Goal: Contribute content

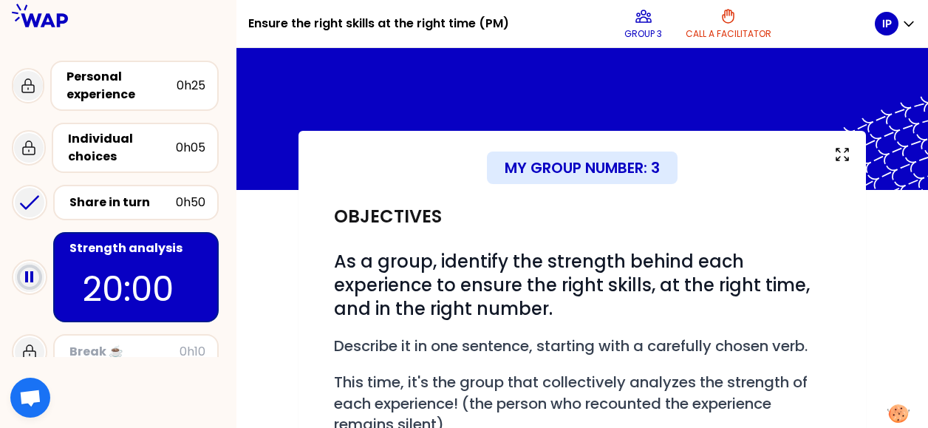
scroll to position [491, 0]
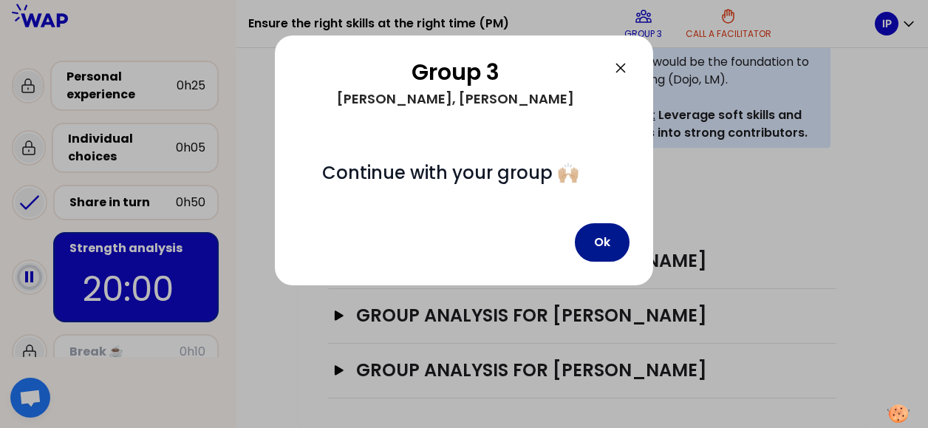
click at [606, 234] on button "Ok" at bounding box center [602, 242] width 55 height 38
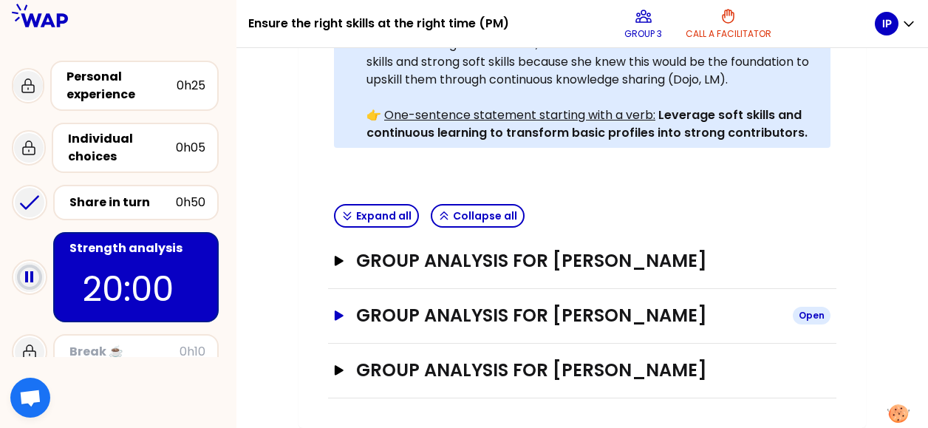
click at [337, 310] on icon "button" at bounding box center [339, 315] width 9 height 10
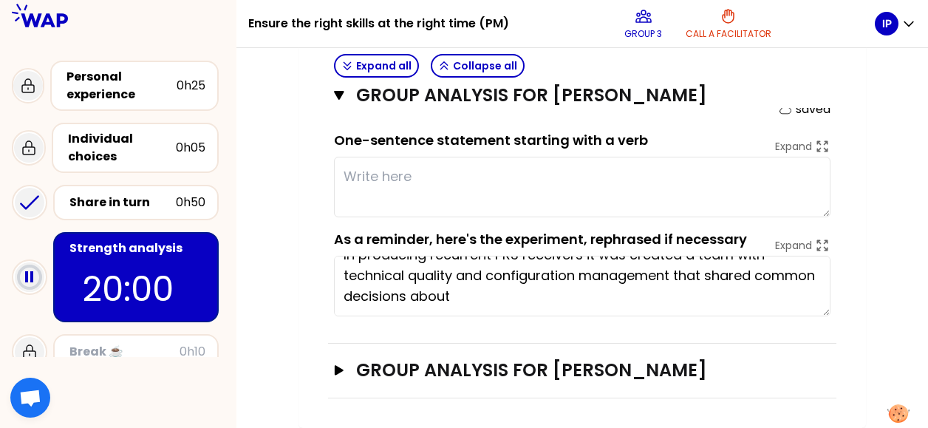
scroll to position [0, 0]
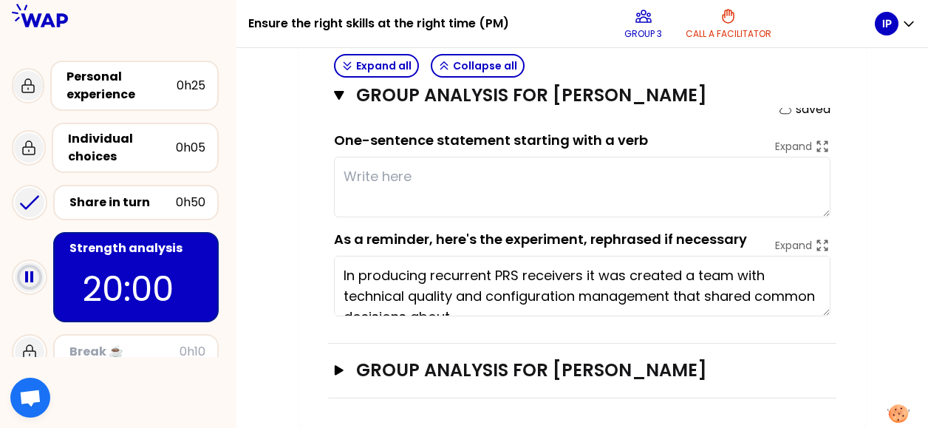
click at [476, 256] on textarea "In producing recurrent PRS receivers it was created a team with technical quali…" at bounding box center [582, 286] width 497 height 61
click at [684, 256] on textarea "In producing recurrent PRS receivers it was created a team with technical quali…" at bounding box center [582, 286] width 497 height 61
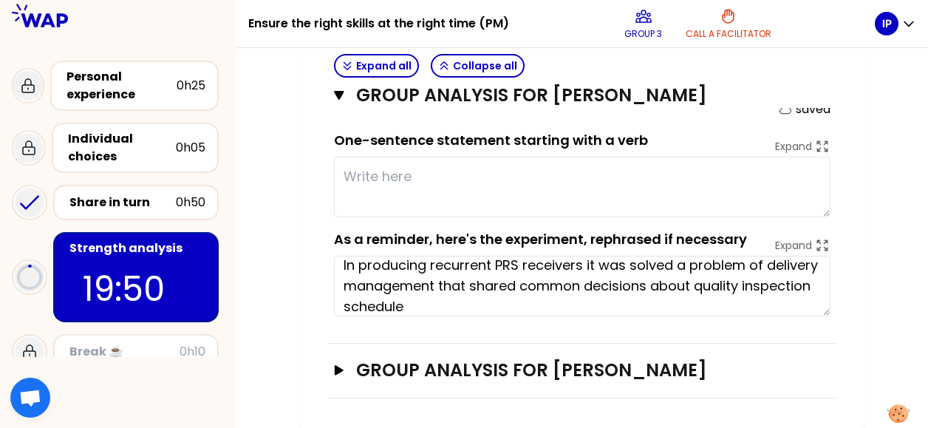
click at [493, 265] on textarea "In producing recurrent PRS receivers it was solved a problem of delivery manage…" at bounding box center [582, 286] width 497 height 61
click at [355, 256] on textarea "In producing recurrent PRS receivers it was solved a problem of delivery manage…" at bounding box center [582, 286] width 497 height 61
click at [482, 279] on textarea "In producing recurrent PRS receivers it was solved a problem of delivery manage…" at bounding box center [582, 286] width 497 height 61
type textarea "In producing recurrent PRS receivers it was solved a problem of delivery manage…"
click at [472, 157] on textarea at bounding box center [582, 187] width 497 height 61
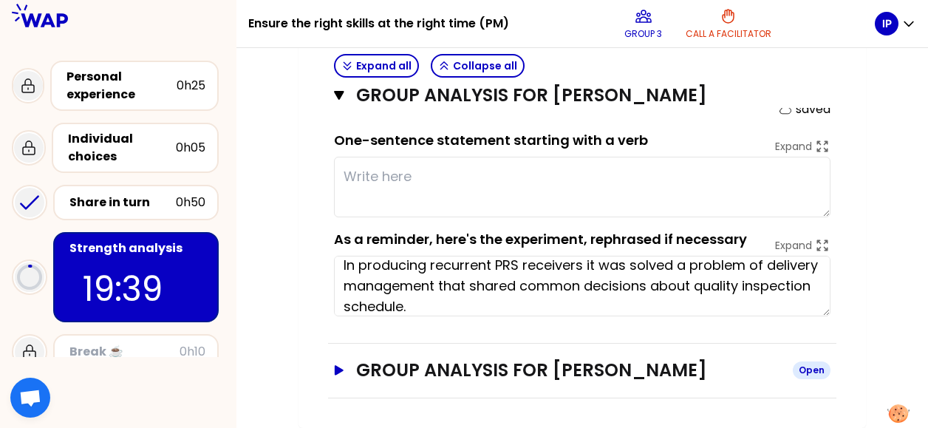
click at [339, 365] on icon "button" at bounding box center [339, 370] width 12 height 10
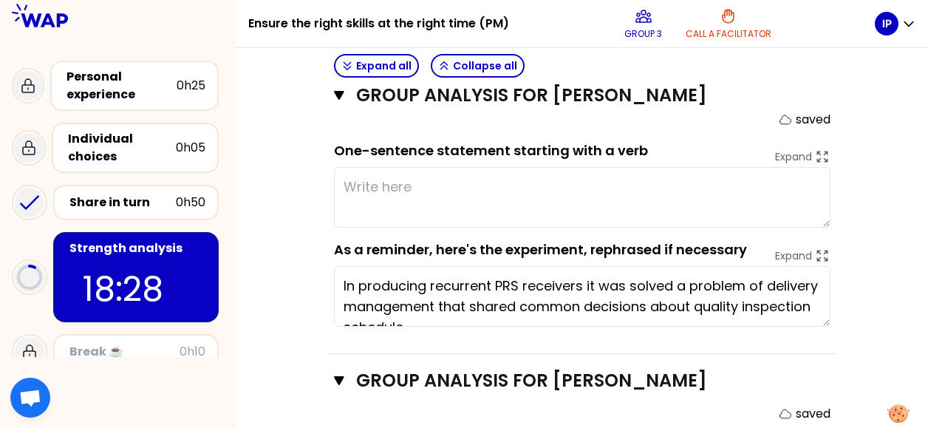
scroll to position [591, 0]
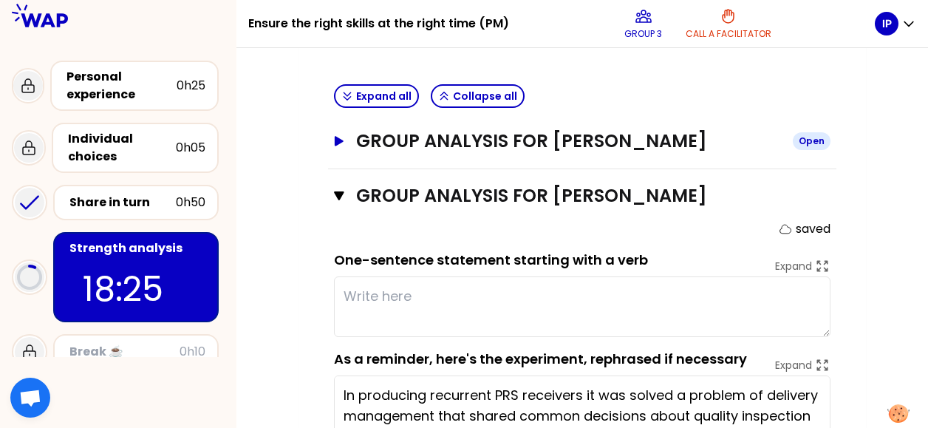
click at [336, 140] on icon "button" at bounding box center [339, 141] width 9 height 10
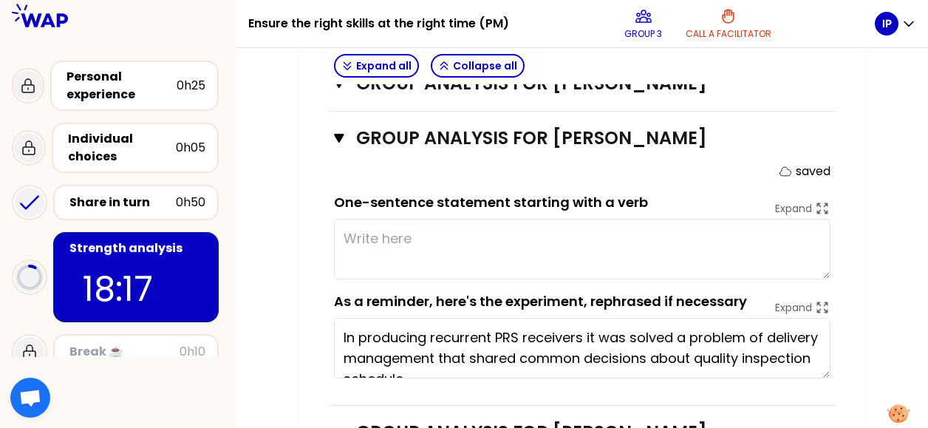
scroll to position [910, 0]
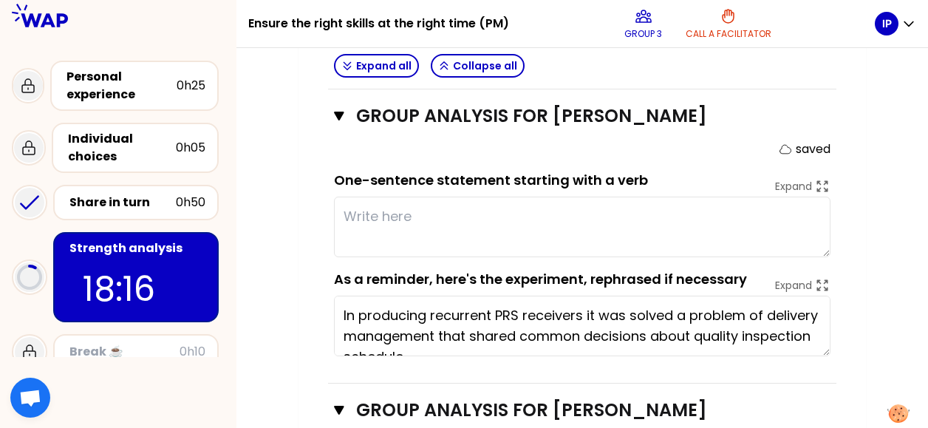
click at [371, 209] on textarea at bounding box center [582, 227] width 497 height 61
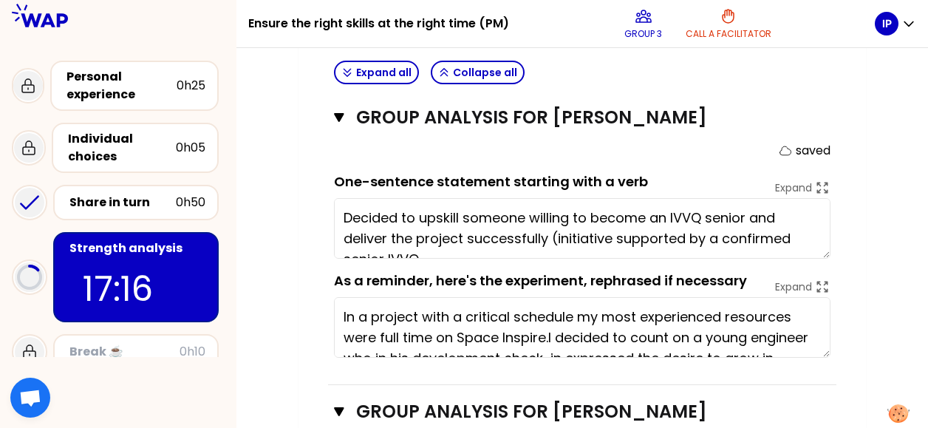
scroll to position [21, 0]
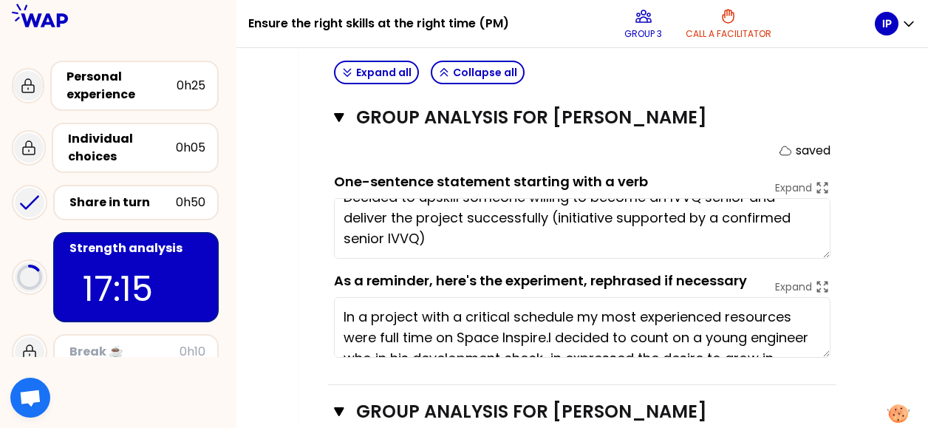
type textarea "Decided to upskill someone willing to become an IVVQ senior and deliver the pro…"
click at [886, 225] on div "My group number: 3 Objectives # As a group, identify the strength behind each e…" at bounding box center [582, 259] width 692 height 1487
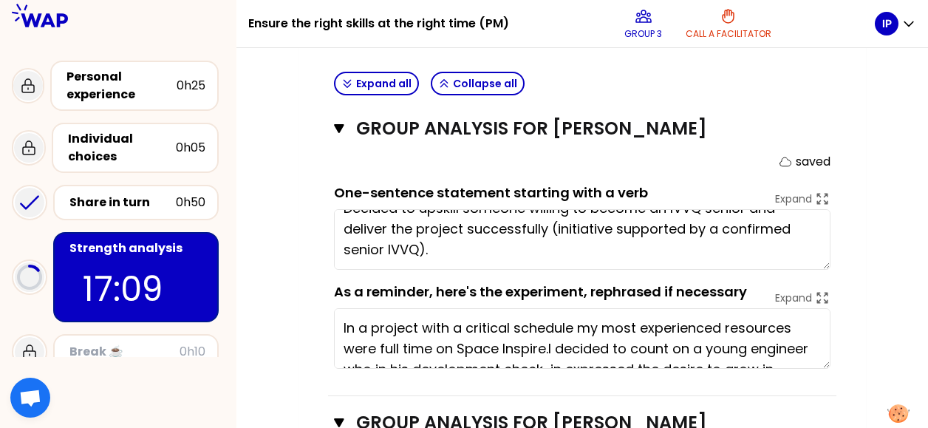
scroll to position [541, 0]
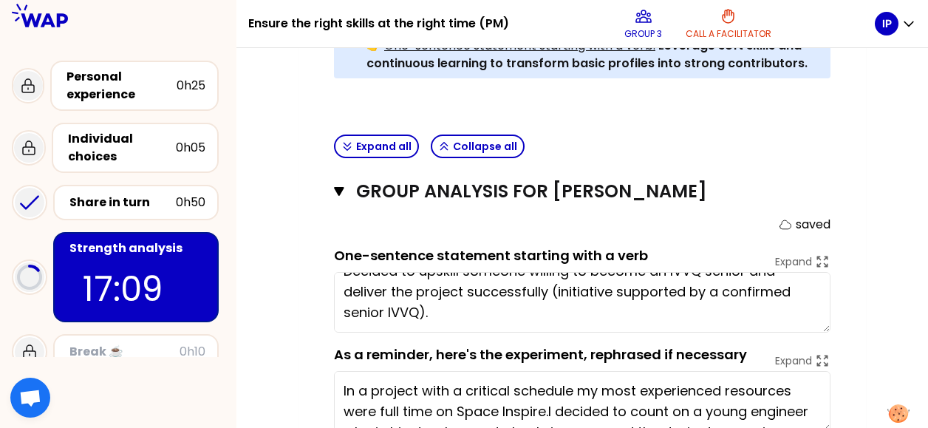
drag, startPoint x: 515, startPoint y: 317, endPoint x: 513, endPoint y: 298, distance: 19.3
click at [516, 314] on textarea "Decided to upskill someone willing to become an IVVQ senior and deliver the pro…" at bounding box center [582, 302] width 497 height 61
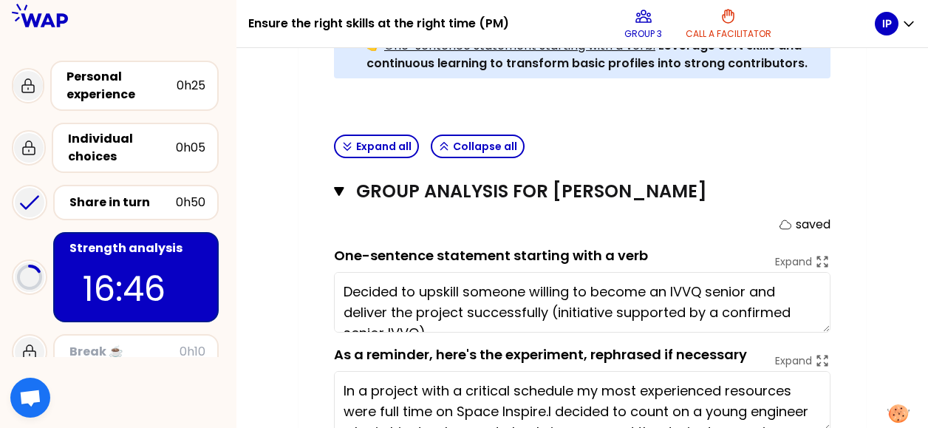
click at [520, 306] on textarea "Decided to upskill someone willing to become an IVVQ senior and deliver the pro…" at bounding box center [582, 302] width 497 height 61
click at [495, 307] on textarea "Decided to upskill someone willing to become an IVVQ senior and deliver the pro…" at bounding box center [582, 302] width 497 height 61
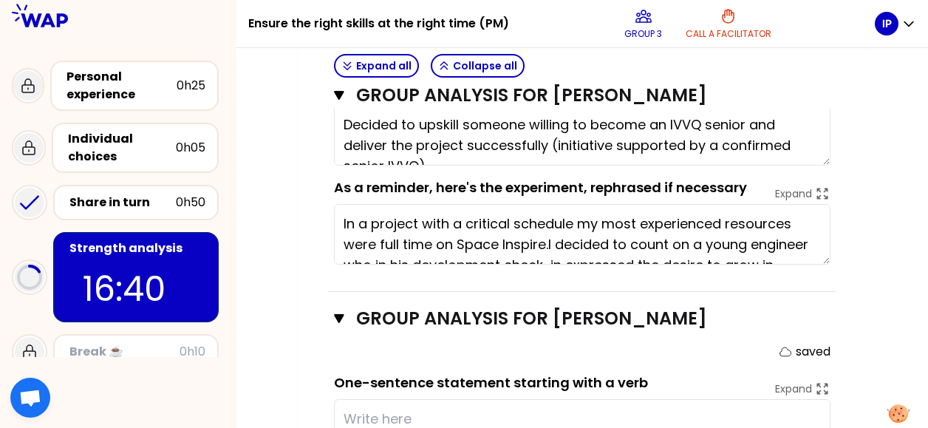
scroll to position [689, 0]
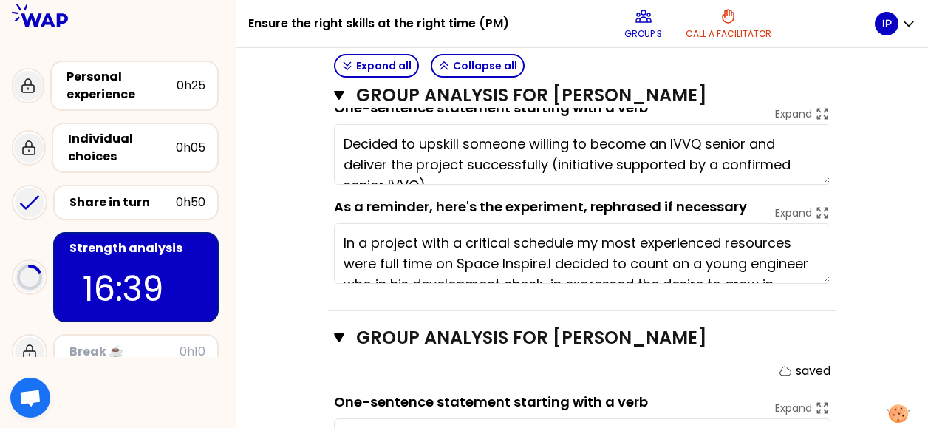
click at [398, 251] on textarea "In a project with a critical schedule my most experienced resources were full t…" at bounding box center [582, 253] width 497 height 61
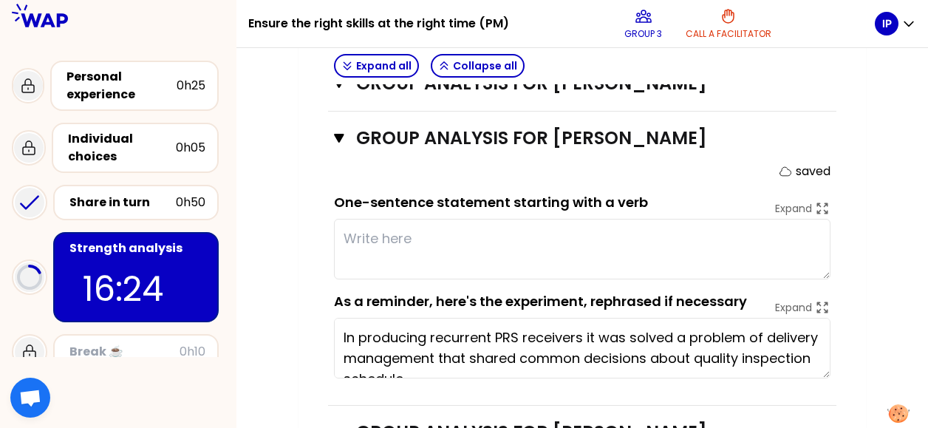
scroll to position [910, 0]
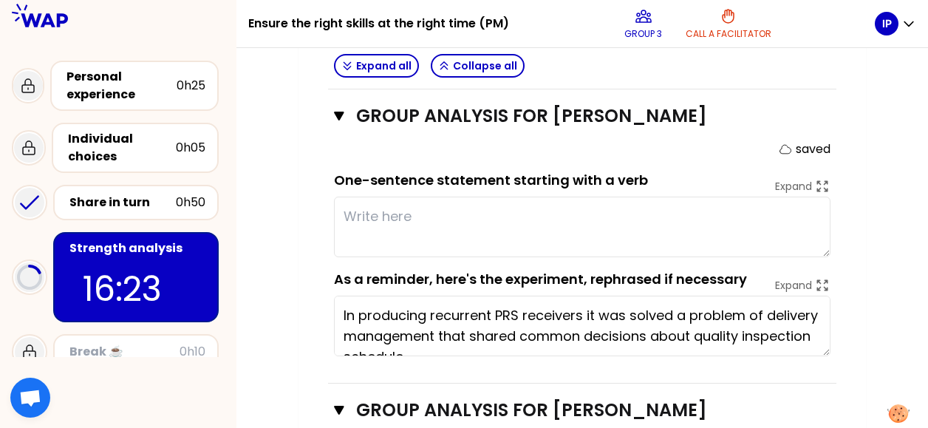
click at [367, 201] on textarea at bounding box center [582, 227] width 497 height 61
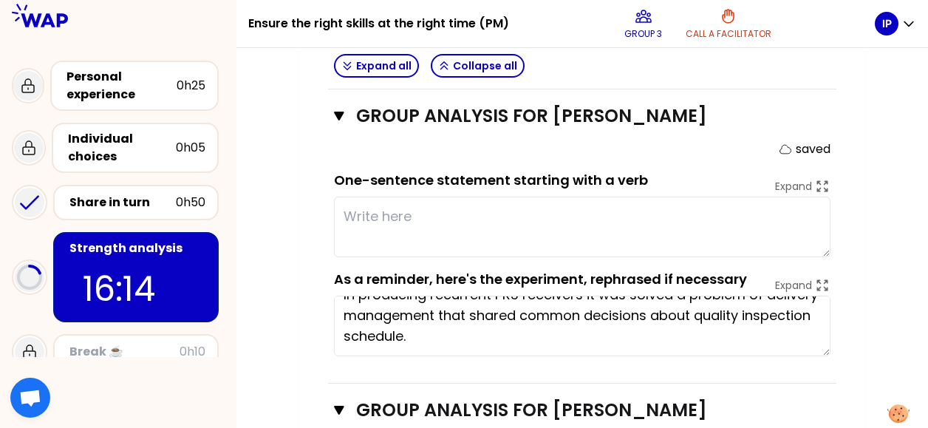
scroll to position [0, 0]
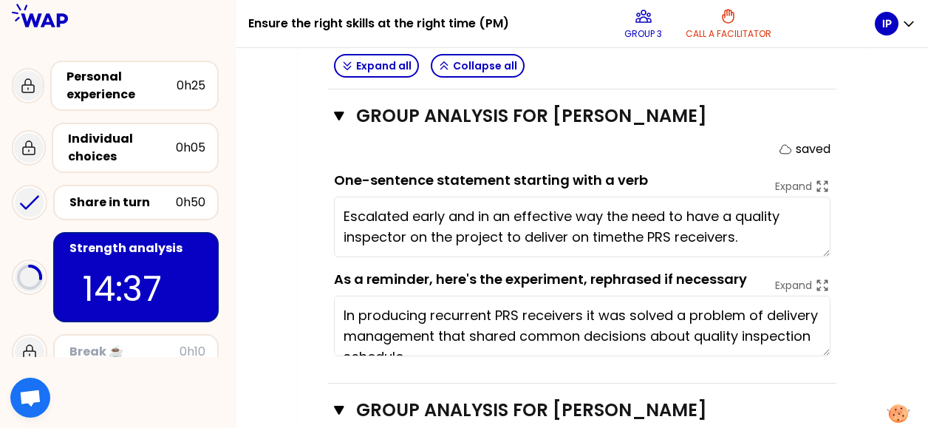
type textarea "Escalated early and in an effective way the need to have a quality inspector on…"
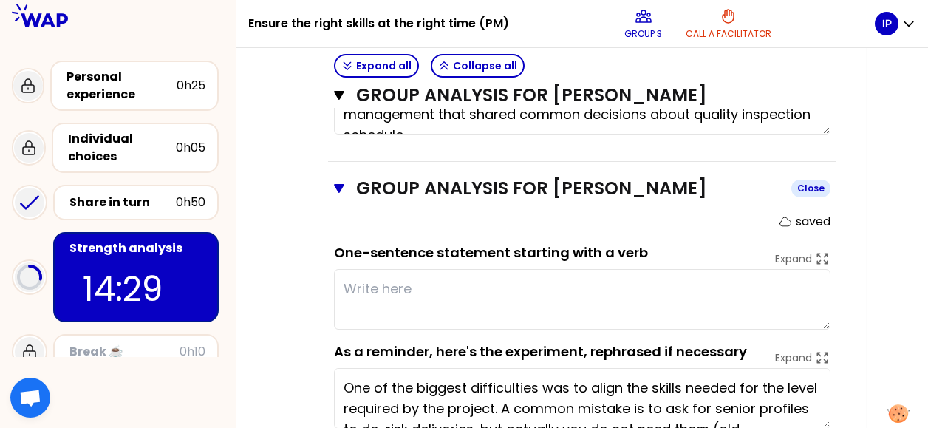
scroll to position [1206, 0]
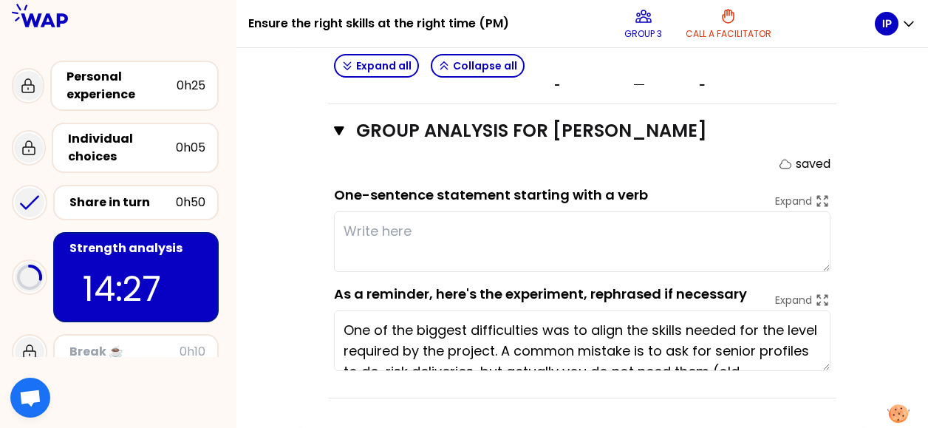
click at [391, 229] on textarea at bounding box center [582, 241] width 497 height 61
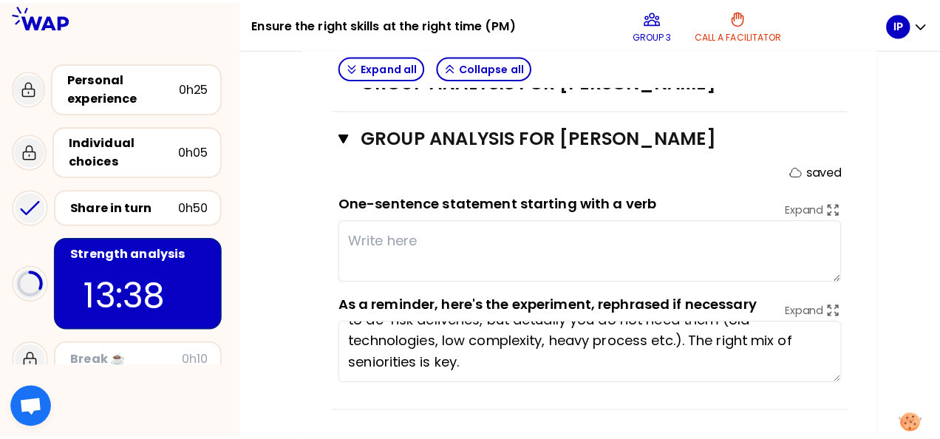
scroll to position [0, 0]
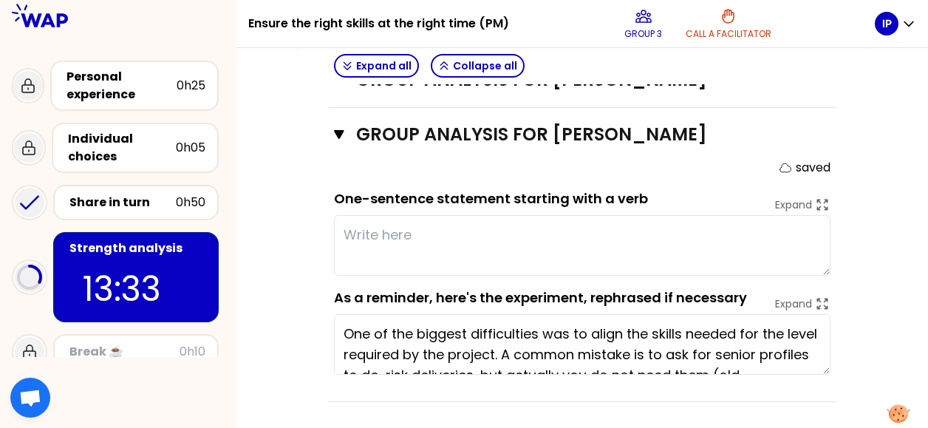
click at [378, 256] on textarea at bounding box center [582, 245] width 497 height 61
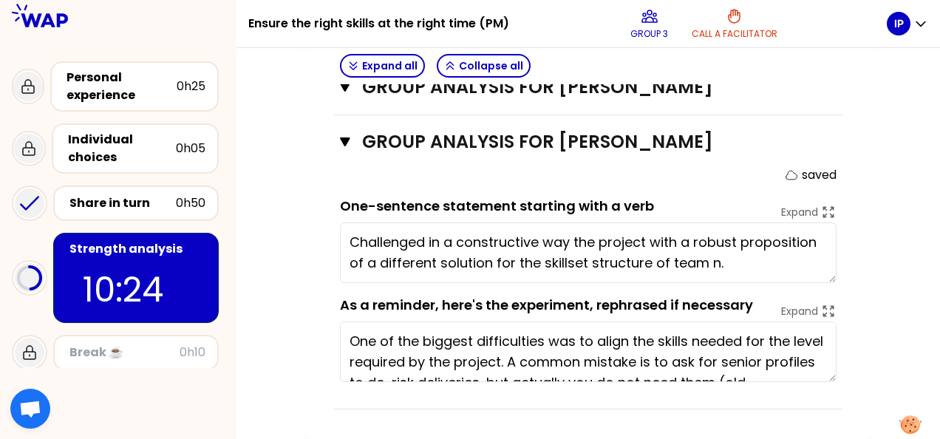
type textarea "Challenged in a constructive way the project with a robust proposition of a dif…"
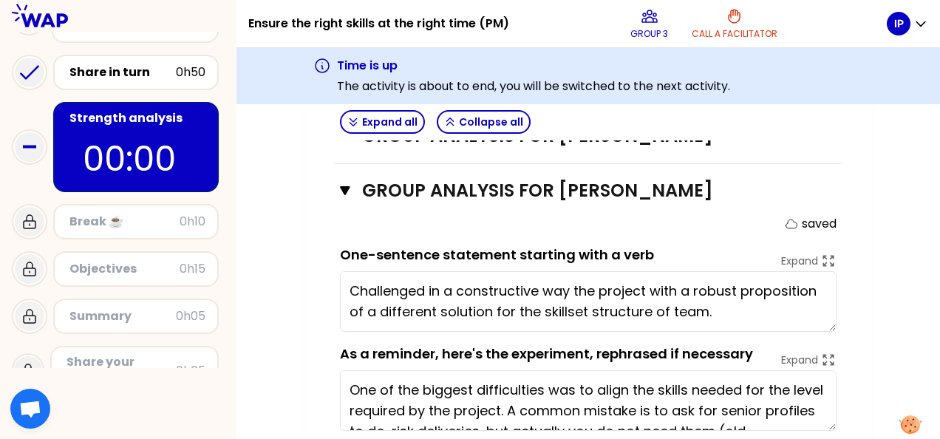
scroll to position [164, 0]
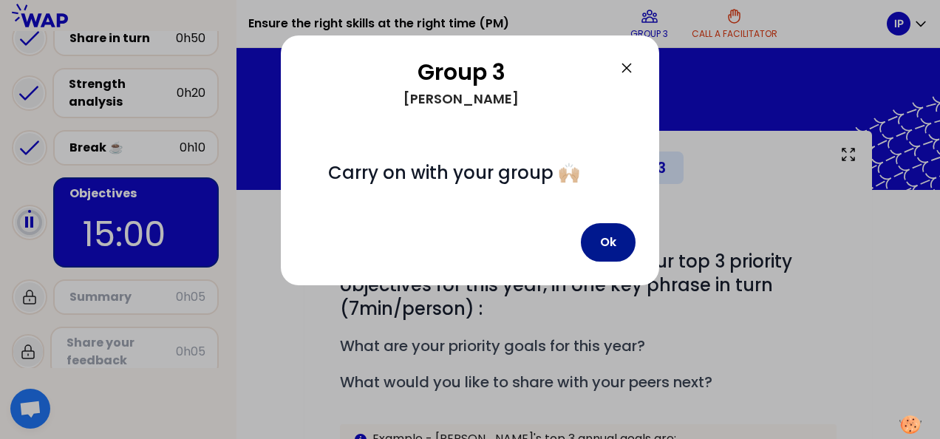
click at [620, 242] on button "Ok" at bounding box center [608, 242] width 55 height 38
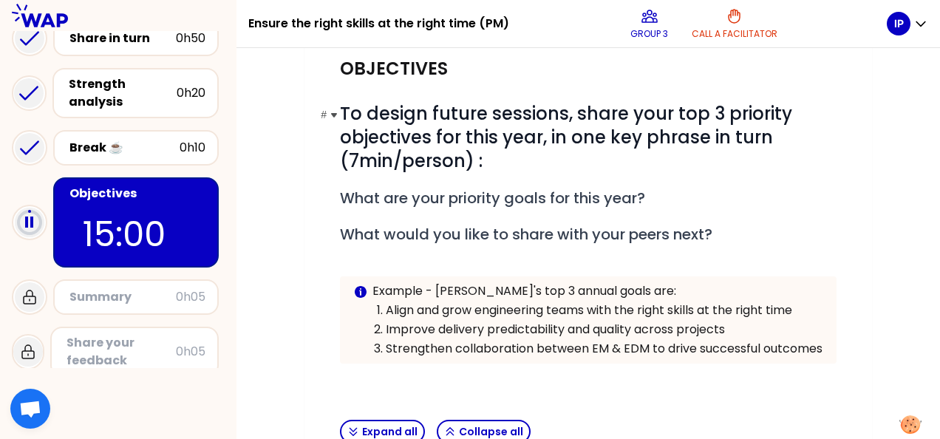
scroll to position [293, 0]
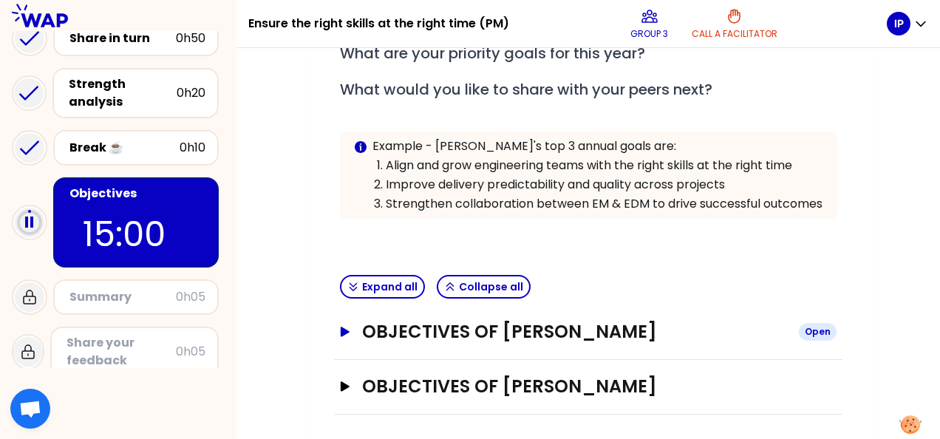
click at [347, 327] on icon "button" at bounding box center [345, 332] width 12 height 10
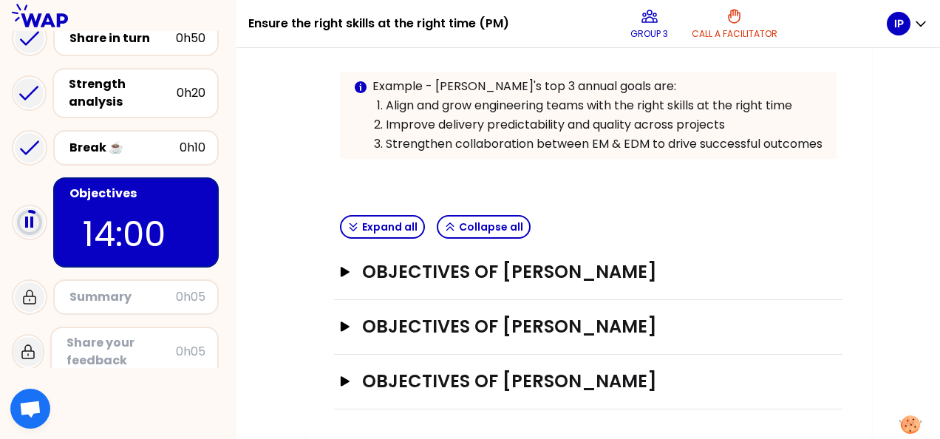
scroll to position [347, 0]
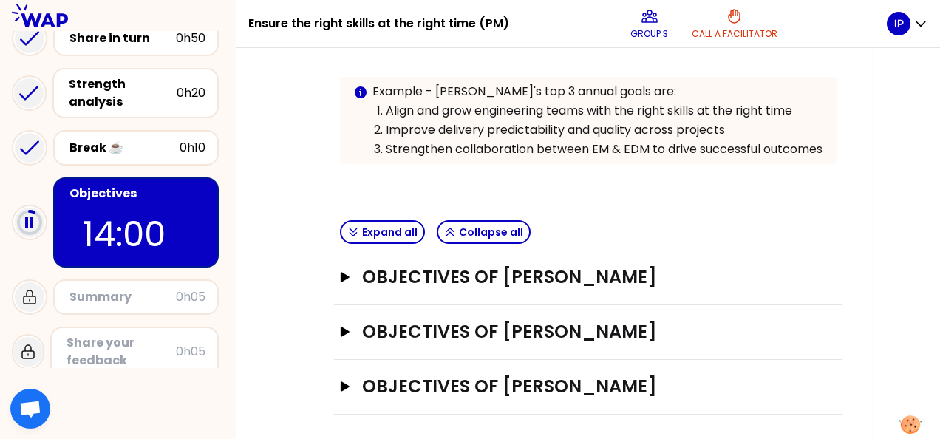
click at [273, 236] on div "My group number: 3 Objectives # To design future sessions, share your top 3 pri…" at bounding box center [588, 113] width 704 height 661
click at [348, 273] on icon "button" at bounding box center [345, 277] width 9 height 10
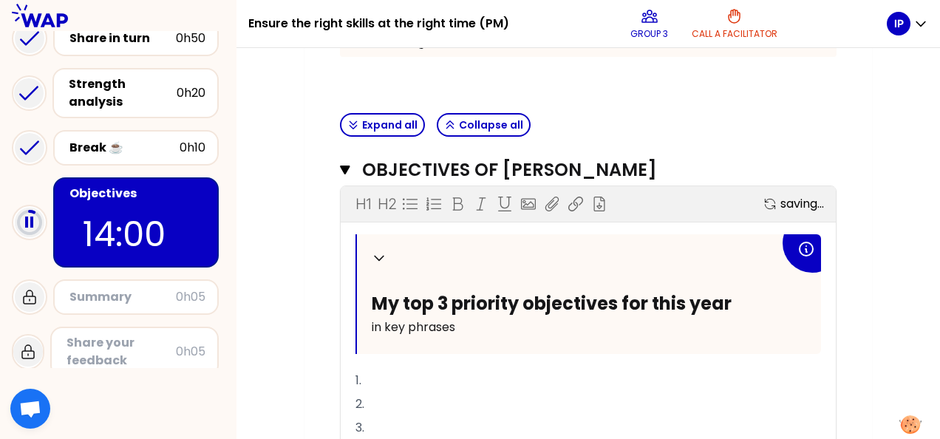
scroll to position [495, 0]
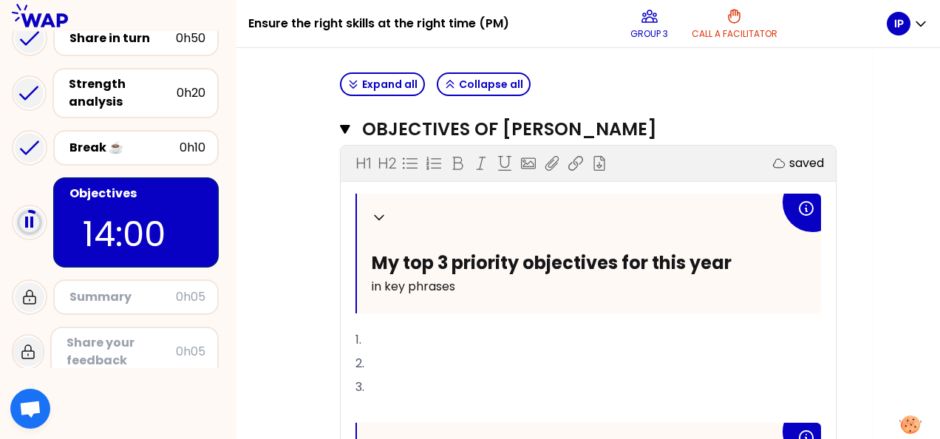
click at [430, 341] on p "1." at bounding box center [588, 340] width 466 height 24
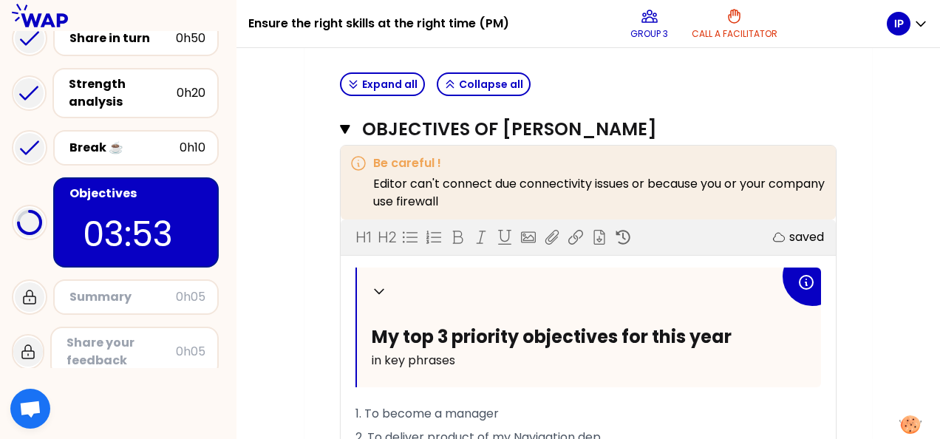
scroll to position [569, 0]
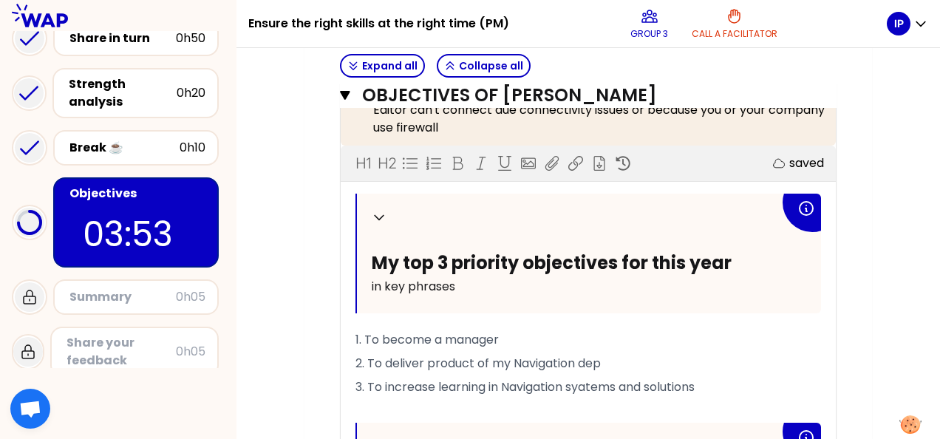
click at [499, 338] on span "1. To become a manager" at bounding box center [426, 339] width 143 height 17
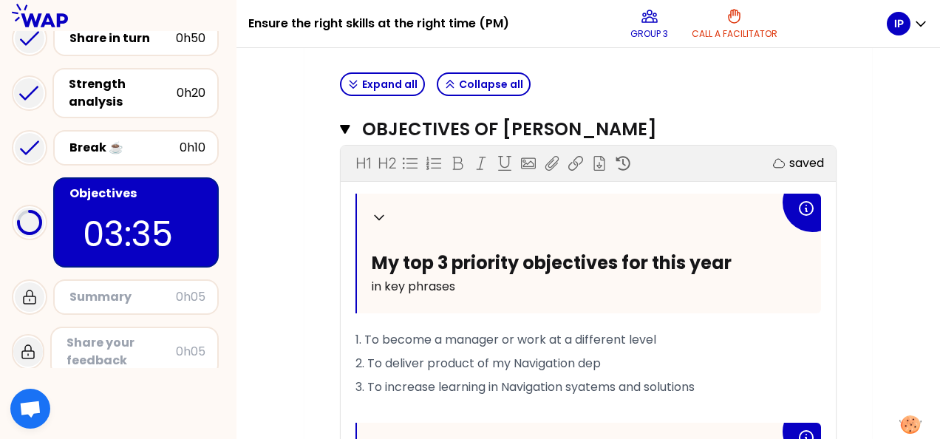
click at [516, 338] on span "1. To become a manager or work at a different level" at bounding box center [505, 339] width 301 height 17
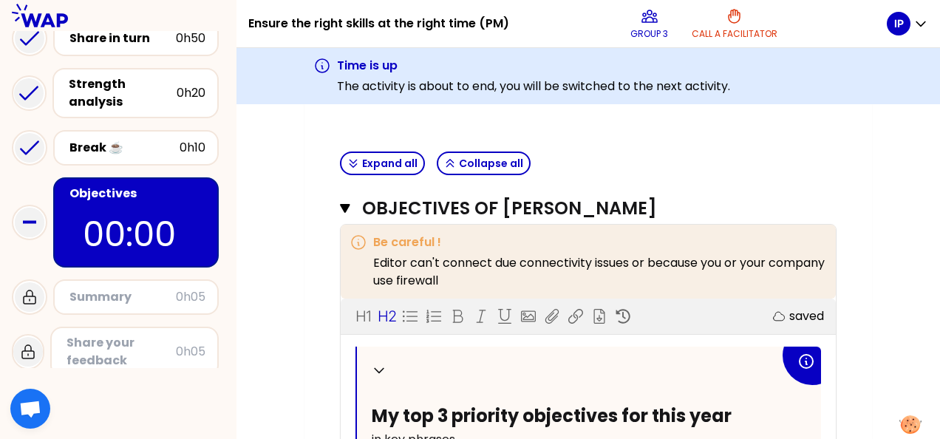
scroll to position [472, 0]
click at [344, 205] on icon "button" at bounding box center [345, 209] width 10 height 9
